Goal: Check status: Check status

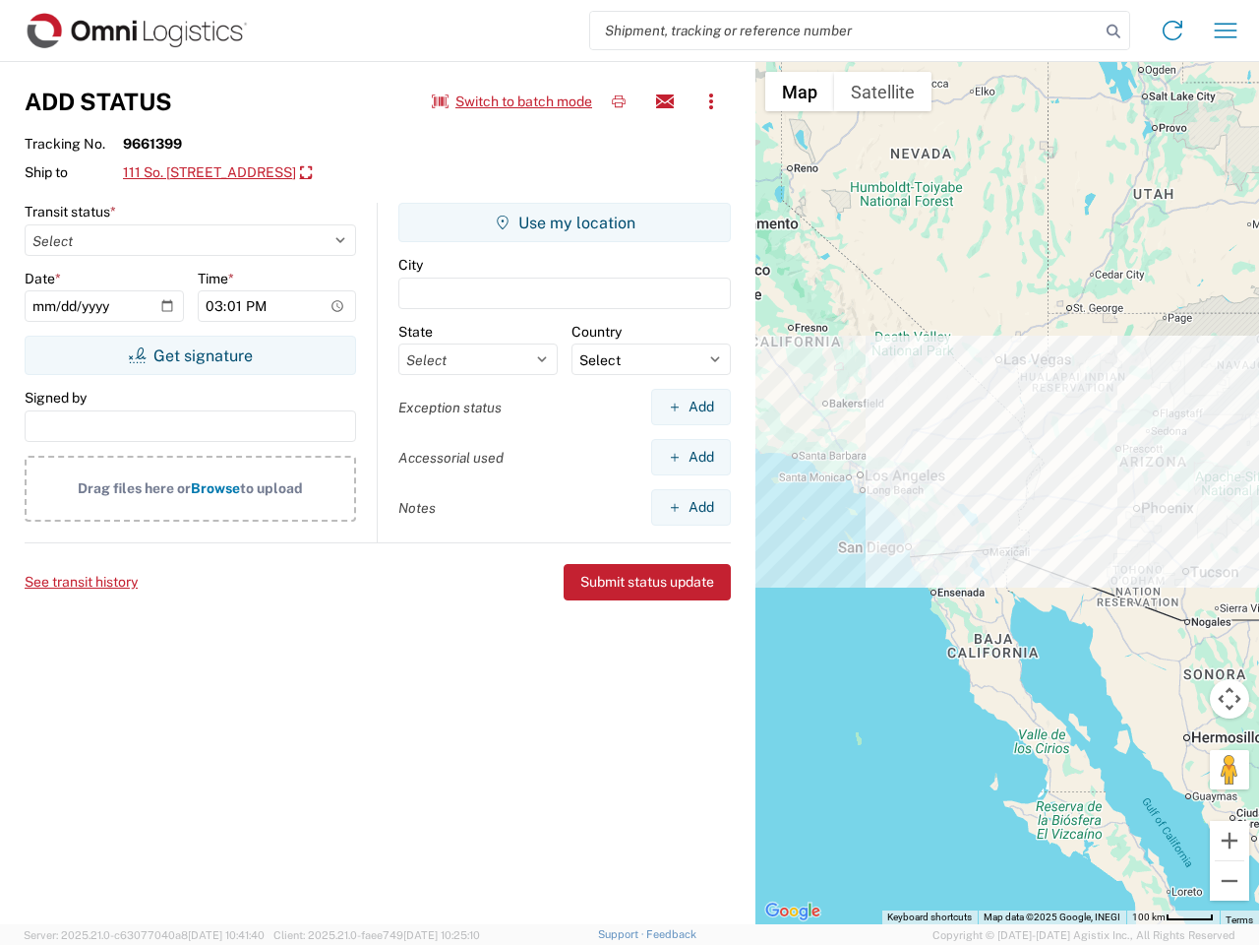
click at [845, 30] on input "search" at bounding box center [845, 30] width 510 height 37
click at [1114, 31] on icon at bounding box center [1114, 32] width 28 height 28
click at [1173, 30] on icon at bounding box center [1172, 30] width 31 height 31
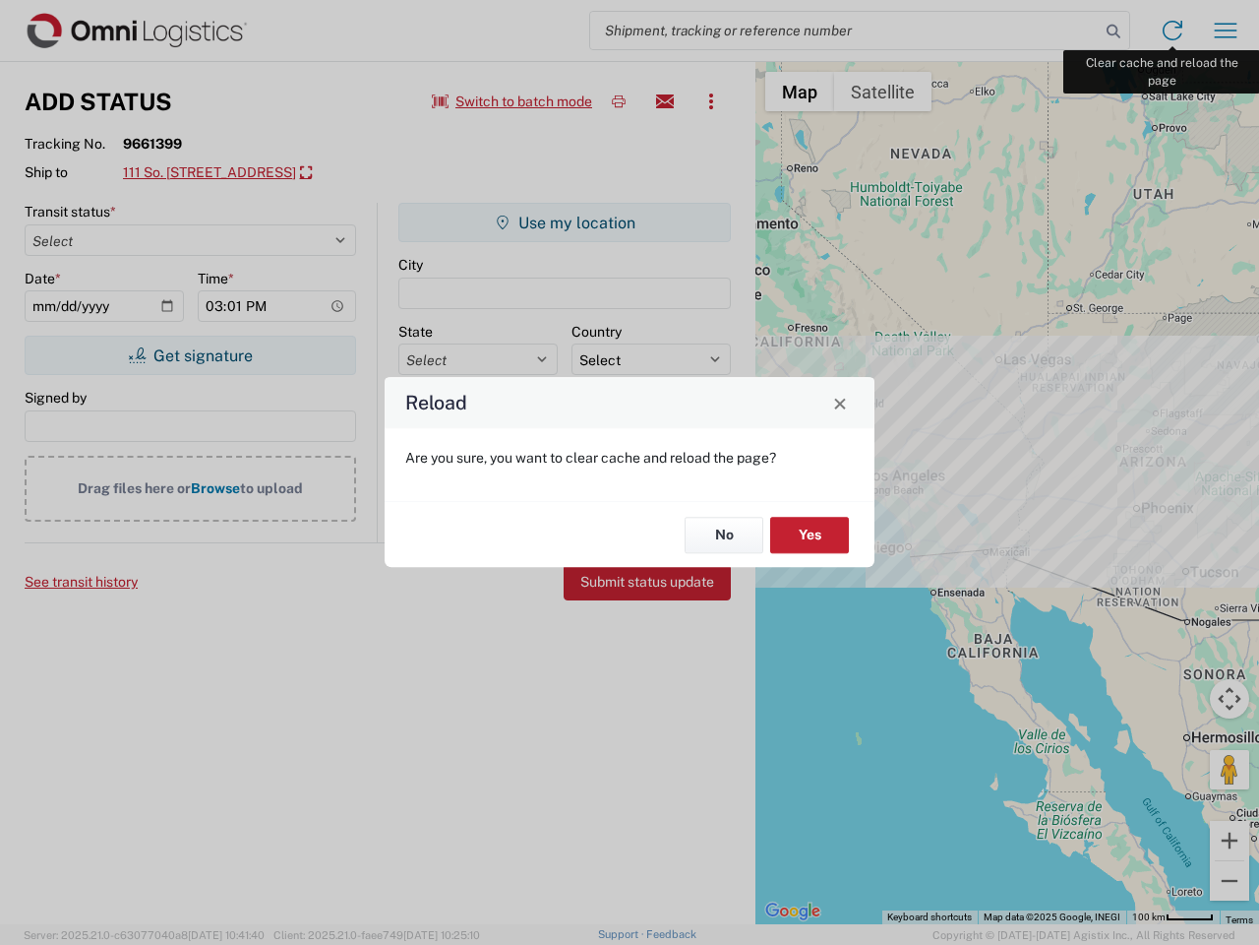
click at [1226, 30] on div "Reload Are you sure, you want to clear cache and reload the page? No Yes" at bounding box center [629, 472] width 1259 height 945
click at [513, 101] on div "Reload Are you sure, you want to clear cache and reload the page? No Yes" at bounding box center [629, 472] width 1259 height 945
click at [619, 101] on div "Reload Are you sure, you want to clear cache and reload the page? No Yes" at bounding box center [629, 472] width 1259 height 945
click at [665, 101] on div "Reload Are you sure, you want to clear cache and reload the page? No Yes" at bounding box center [629, 472] width 1259 height 945
click at [711, 101] on div "Reload Are you sure, you want to clear cache and reload the page? No Yes" at bounding box center [629, 472] width 1259 height 945
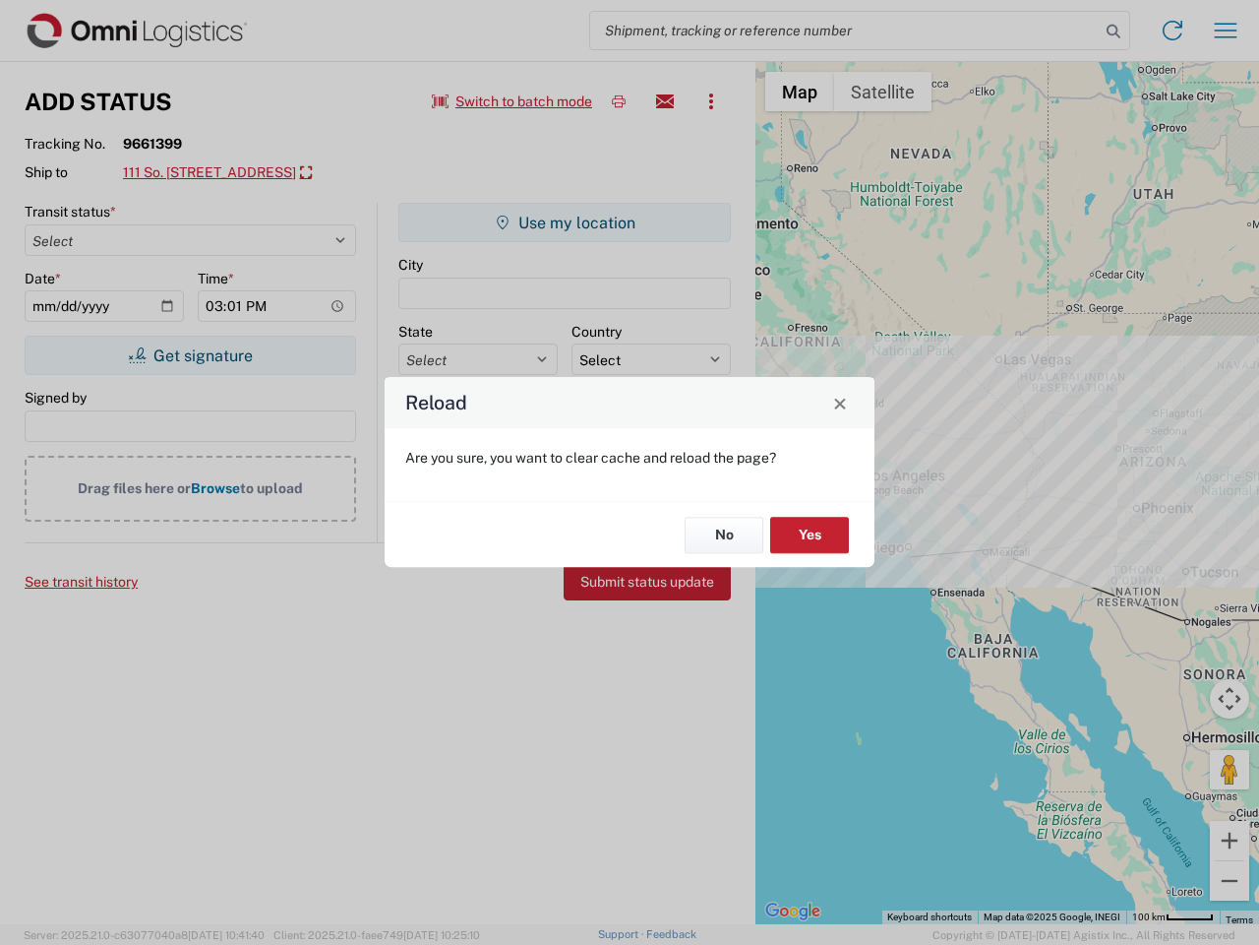
click at [252, 173] on div "Reload Are you sure, you want to clear cache and reload the page? No Yes" at bounding box center [629, 472] width 1259 height 945
click at [190, 355] on div "Reload Are you sure, you want to clear cache and reload the page? No Yes" at bounding box center [629, 472] width 1259 height 945
